Goal: Task Accomplishment & Management: Use online tool/utility

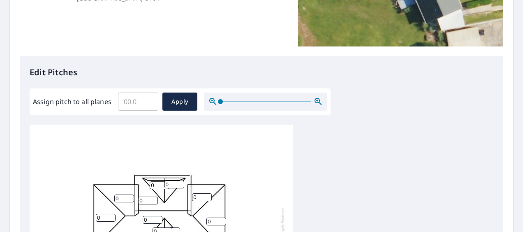
scroll to position [288, 0]
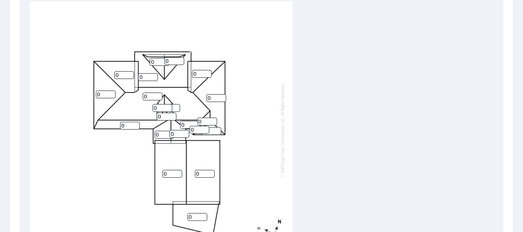
click at [155, 62] on input "0" at bounding box center [160, 62] width 20 height 8
type input "8"
drag, startPoint x: 119, startPoint y: 72, endPoint x: 109, endPoint y: 75, distance: 10.9
click at [109, 75] on div "0 0 0 0 0 0 0 0 0 0 0 0 8 8 0 0 0 0 0 0 0" at bounding box center [161, 130] width 263 height 258
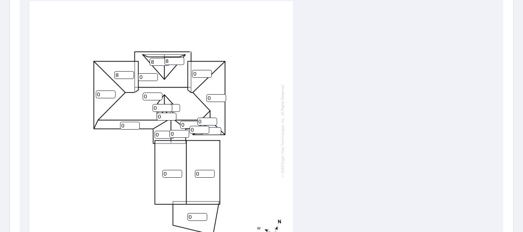
type input "8"
drag, startPoint x: 98, startPoint y: 93, endPoint x: 85, endPoint y: 93, distance: 13.2
click at [85, 93] on div "0 0 0 0 0 0 0 8 0 0 0 0 8 8 0 0 0 0 0 0 0" at bounding box center [161, 130] width 263 height 258
type input "8"
drag, startPoint x: 143, startPoint y: 97, endPoint x: 137, endPoint y: 97, distance: 6.6
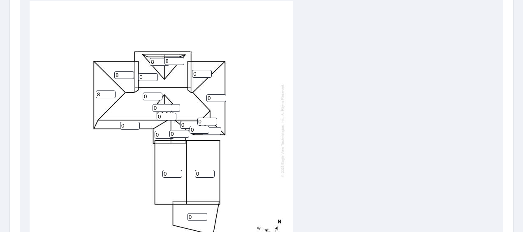
click at [137, 97] on div "0 0 0 0 0 0 8 8 0 0 0 0 8 8 0 0 0 0 0 0 0" at bounding box center [161, 130] width 263 height 258
type input "8"
drag, startPoint x: 147, startPoint y: 72, endPoint x: 134, endPoint y: 75, distance: 13.4
click at [134, 75] on div "8 0 0 0 0 0 8 8 0 0 0 0 8 8 0 0 0 0 0 0 0" at bounding box center [161, 130] width 263 height 258
drag, startPoint x: 149, startPoint y: 77, endPoint x: 131, endPoint y: 77, distance: 18.1
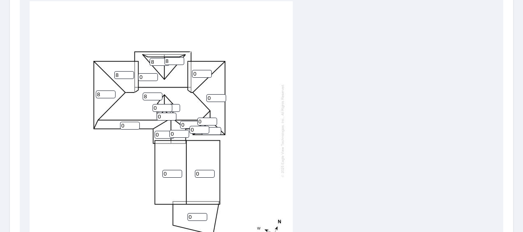
click at [131, 77] on div "8 0 0 0 0 0 8 8 0 0 0 0 8 8 0 0 0 0 0 0 0" at bounding box center [161, 130] width 263 height 258
type input "8"
drag, startPoint x: 195, startPoint y: 72, endPoint x: 185, endPoint y: 72, distance: 9.9
click at [185, 72] on div "8 0 0 8 0 0 8 8 0 0 0 0 8 8 0 0 0 0 0 0 0" at bounding box center [161, 130] width 263 height 258
type input "8"
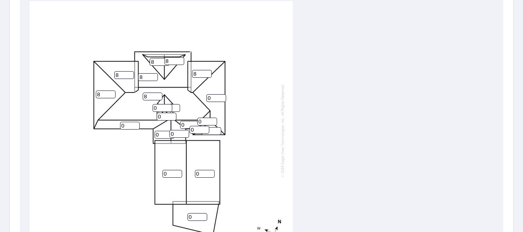
drag, startPoint x: 214, startPoint y: 99, endPoint x: 195, endPoint y: 97, distance: 19.0
click at [195, 97] on div "8 0 0 8 0 0 8 8 8 0 0 0 8 8 0 0 0 0 0 0 0" at bounding box center [161, 130] width 263 height 258
type input "8"
drag, startPoint x: 162, startPoint y: 105, endPoint x: 155, endPoint y: 105, distance: 7.4
click at [155, 105] on input "0" at bounding box center [163, 108] width 20 height 8
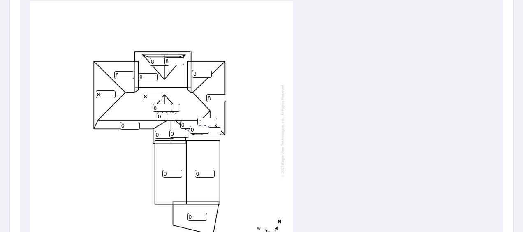
type input "8"
type input "2"
click at [173, 106] on input "2" at bounding box center [170, 108] width 20 height 8
type input "8"
click at [167, 115] on input "0" at bounding box center [167, 117] width 20 height 8
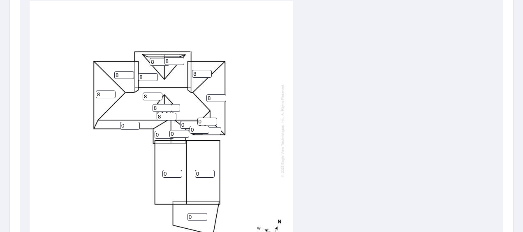
type input "8"
drag, startPoint x: 129, startPoint y: 124, endPoint x: 121, endPoint y: 125, distance: 8.2
click at [121, 125] on input "0" at bounding box center [130, 126] width 20 height 8
type input "4"
drag, startPoint x: 190, startPoint y: 125, endPoint x: 178, endPoint y: 125, distance: 11.9
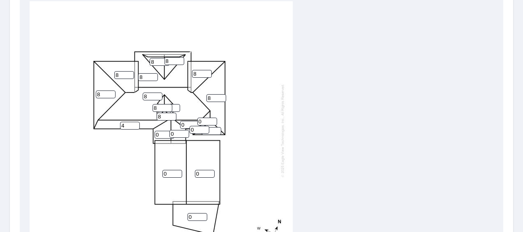
click at [178, 125] on div "8 0 0 8 0 8 8 8 8 4 0 0 8 8 0 0 8 8 0 8 0" at bounding box center [161, 130] width 263 height 258
type input "4"
drag, startPoint x: 204, startPoint y: 122, endPoint x: 188, endPoint y: 123, distance: 15.2
click at [188, 123] on div "8 0 0 8 0 8 8 8 8 4 0 0 8 8 0 4 8 8 0 8 0" at bounding box center [161, 130] width 263 height 258
type input "4"
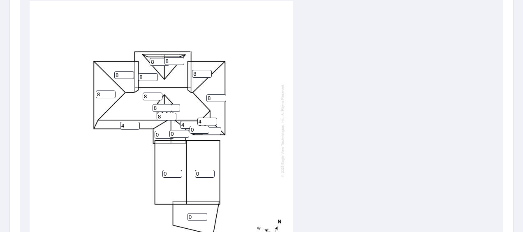
drag, startPoint x: 195, startPoint y: 131, endPoint x: 182, endPoint y: 131, distance: 13.2
click at [182, 131] on div "8 0 0 8 0 8 8 8 8 4 0 0 8 8 0 4 8 8 4 8 0" at bounding box center [161, 130] width 263 height 258
type input "4"
click at [211, 132] on input "0" at bounding box center [212, 131] width 20 height 8
type input "4"
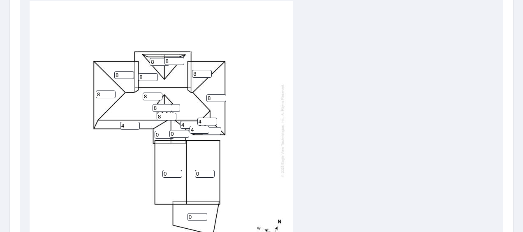
drag, startPoint x: 179, startPoint y: 133, endPoint x: 165, endPoint y: 133, distance: 13.2
click at [165, 133] on div "8 0 0 8 0 8 8 8 8 4 0 0 8 8 4 4 8 8 4 8 4" at bounding box center [161, 130] width 263 height 258
type input "4"
drag, startPoint x: 162, startPoint y: 134, endPoint x: 146, endPoint y: 135, distance: 16.9
click at [146, 135] on div "8 0 0 8 0 8 8 8 8 4 0 4 8 8 4 4 8 8 4 8 4" at bounding box center [161, 130] width 263 height 258
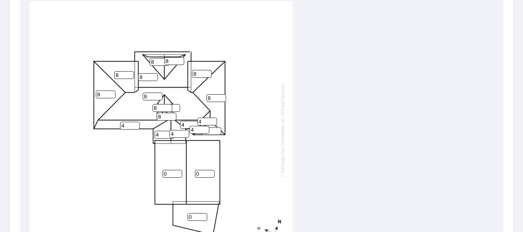
type input "4"
drag, startPoint x: 171, startPoint y: 174, endPoint x: 145, endPoint y: 173, distance: 26.0
click at [145, 173] on div "8 0 0 8 0 8 8 8 8 4 4 4 8 8 4 4 8 8 4 8 4" at bounding box center [161, 130] width 263 height 258
type input "8"
drag, startPoint x: 177, startPoint y: 170, endPoint x: 171, endPoint y: 170, distance: 6.6
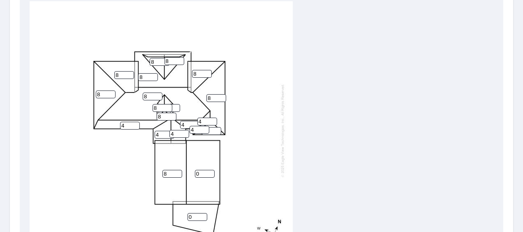
click at [173, 170] on div "8 0 8 8 0 8 8 8 8 4 4 4 8 8 4 4 8 8 4 8 4" at bounding box center [161, 130] width 263 height 258
type input "8"
click at [267, 158] on div "8 8 8 8 0 8 8 8 8 4 4 4 8 8 4 4 8 8 4 8 4" at bounding box center [161, 130] width 263 height 258
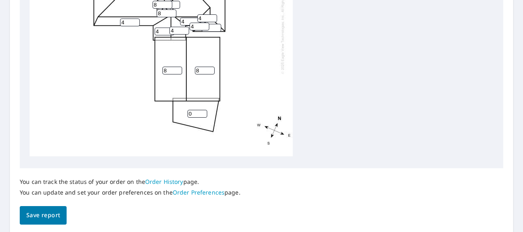
scroll to position [419, 0]
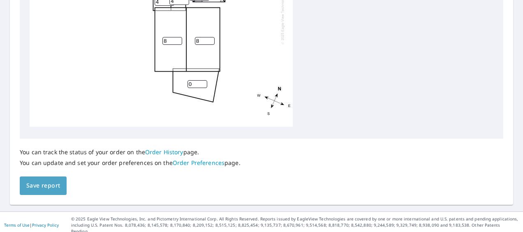
click at [46, 180] on button "Save report" at bounding box center [43, 185] width 47 height 19
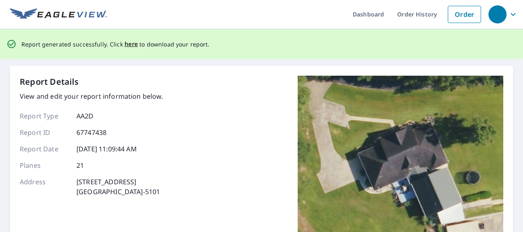
scroll to position [0, 0]
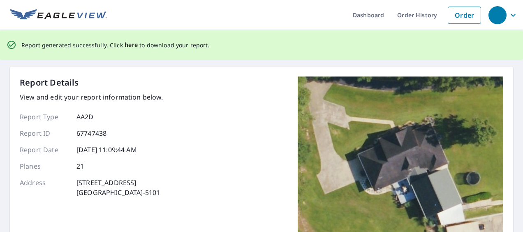
click at [127, 47] on span "here" at bounding box center [132, 45] width 14 height 10
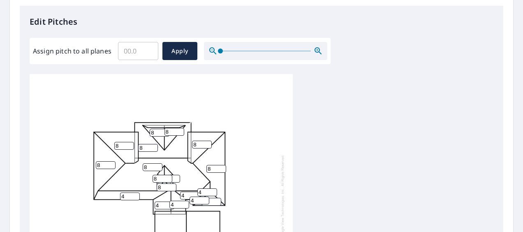
scroll to position [288, 0]
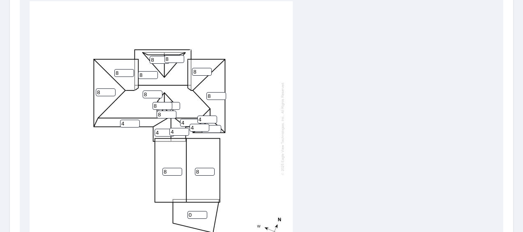
drag, startPoint x: 209, startPoint y: 123, endPoint x: 189, endPoint y: 124, distance: 20.2
click at [189, 124] on div "8 8 8 8 0 8 8 8 8 4 4 4 8 8 4 4 8 8 4 8 4" at bounding box center [161, 128] width 263 height 258
type input "8"
drag, startPoint x: 207, startPoint y: 112, endPoint x: 193, endPoint y: 113, distance: 13.2
click at [193, 113] on div "8 8 8 8 0 8 8 8 8 4 4 4 8 8 8 4 8 8 4 8 4" at bounding box center [161, 128] width 263 height 258
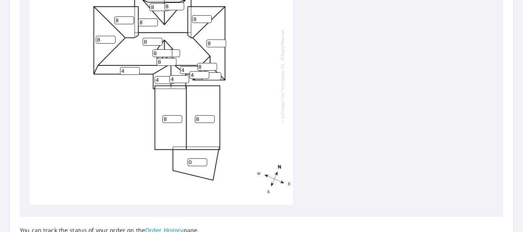
scroll to position [419, 0]
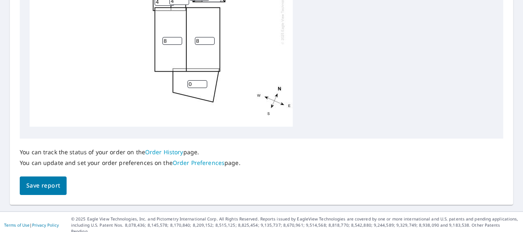
type input "8"
click at [47, 184] on span "Save report" at bounding box center [43, 186] width 34 height 10
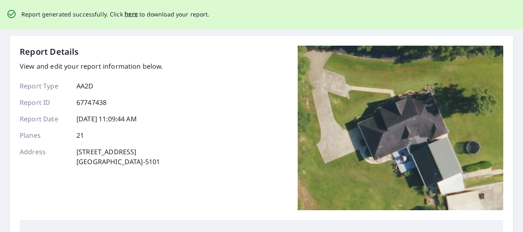
scroll to position [0, 0]
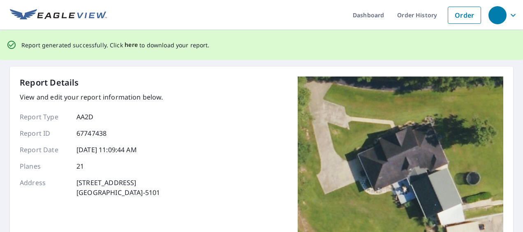
click at [128, 45] on span "here" at bounding box center [132, 45] width 14 height 10
